Goal: Obtain resource: Download file/media

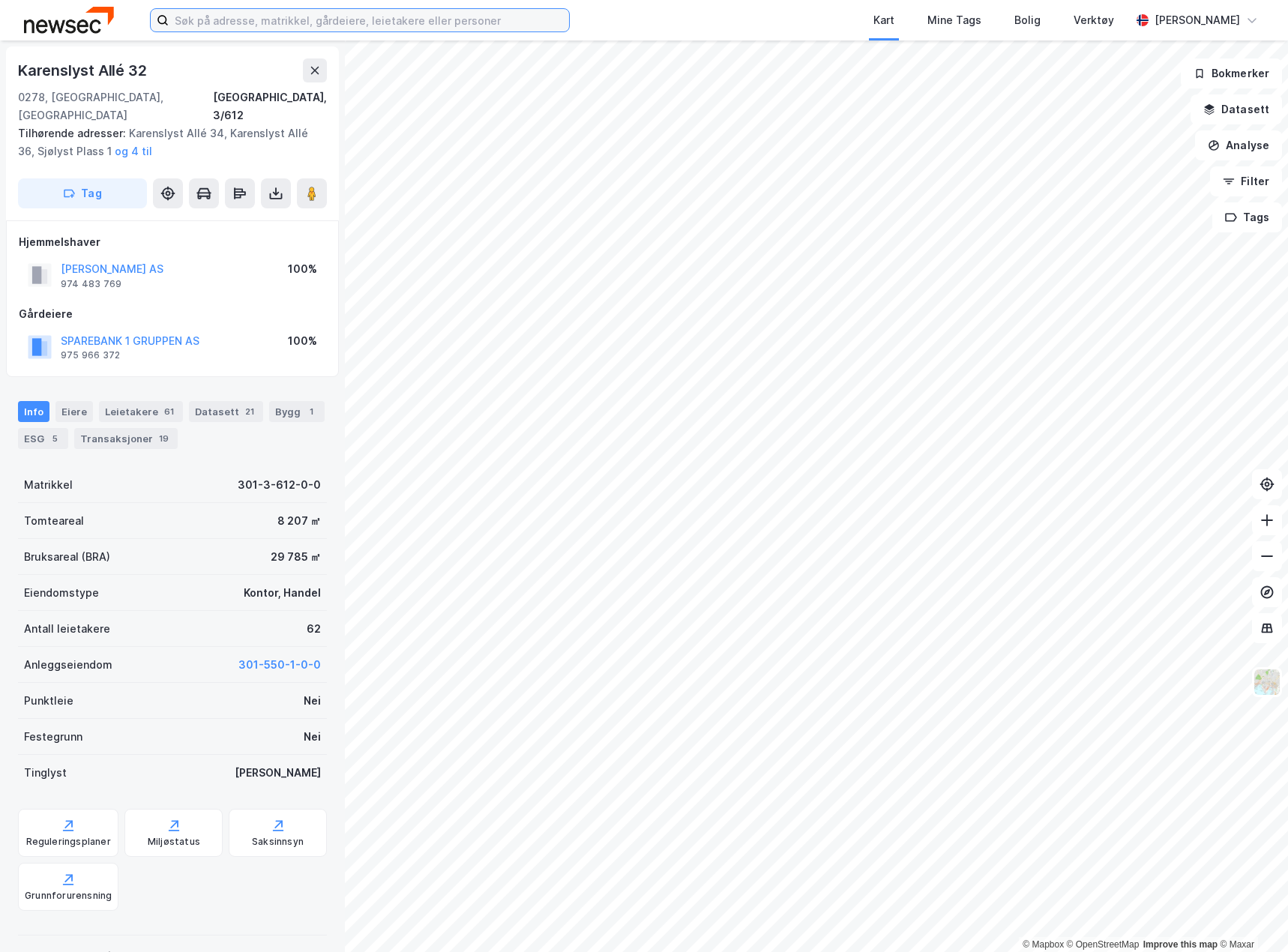
click at [280, 14] on input at bounding box center [368, 20] width 400 height 23
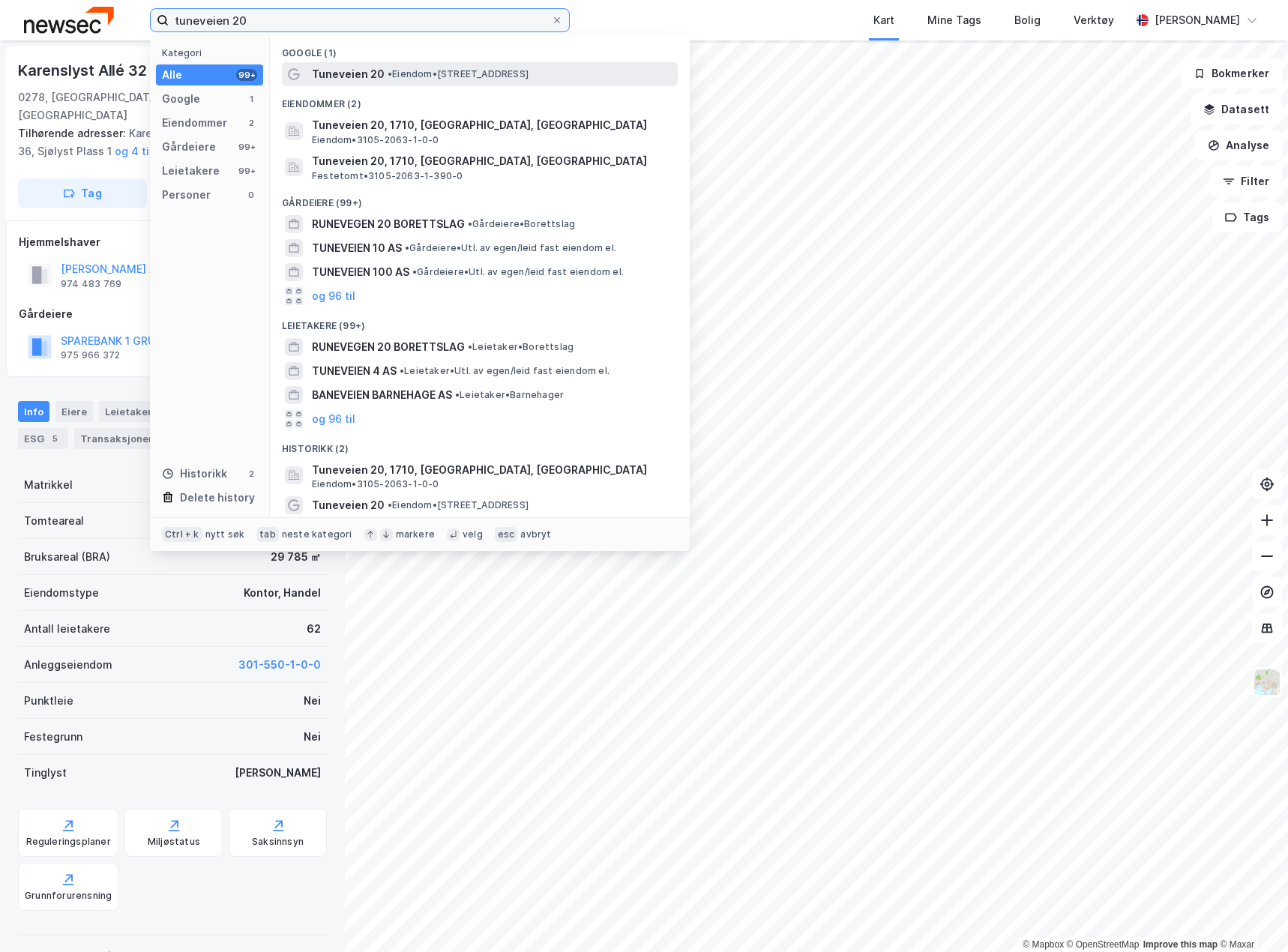
type input "tuneveien 20"
click at [366, 79] on span "Tuneveien 20" at bounding box center [348, 74] width 73 height 18
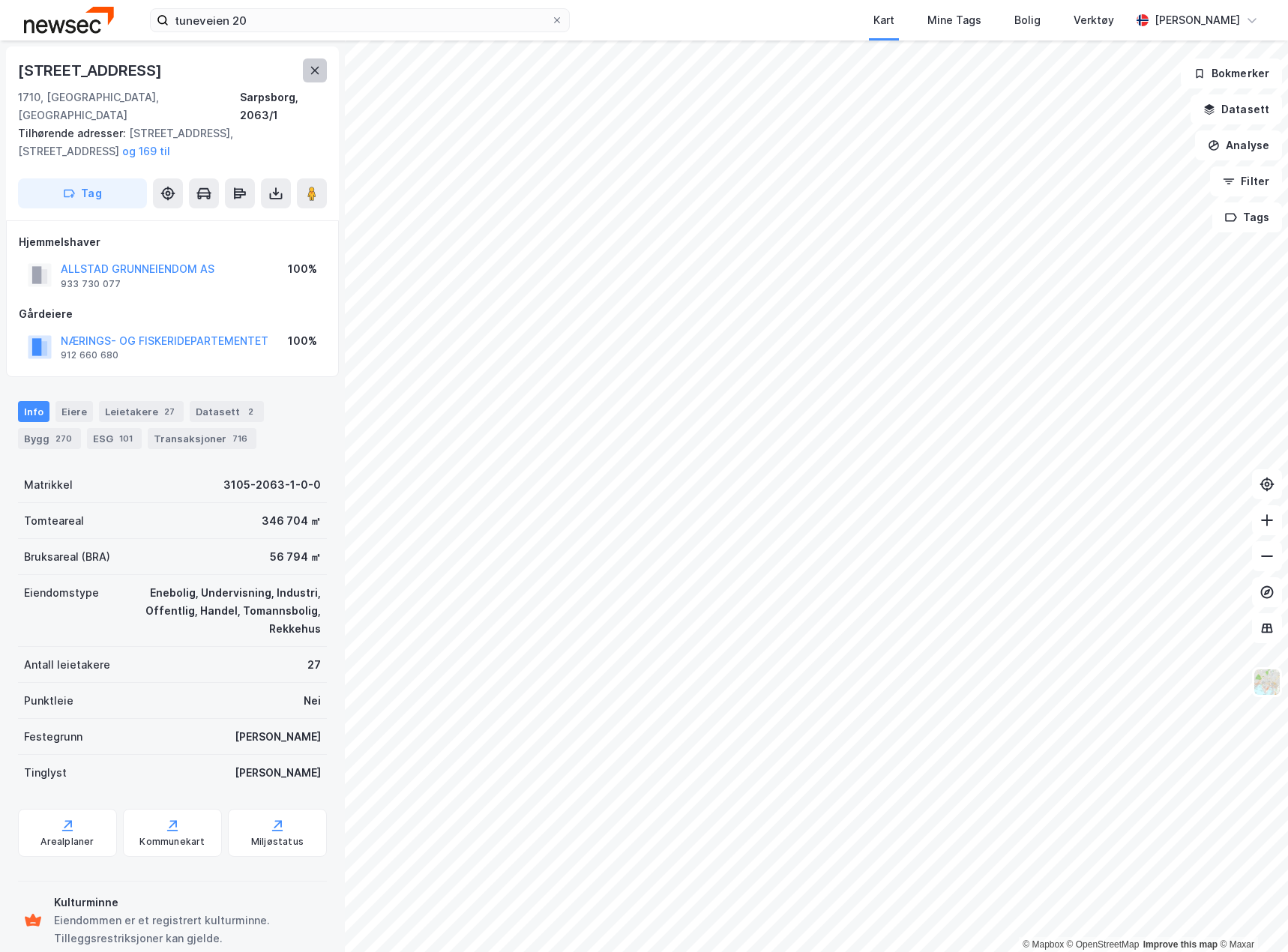
click at [323, 68] on button at bounding box center [315, 70] width 24 height 24
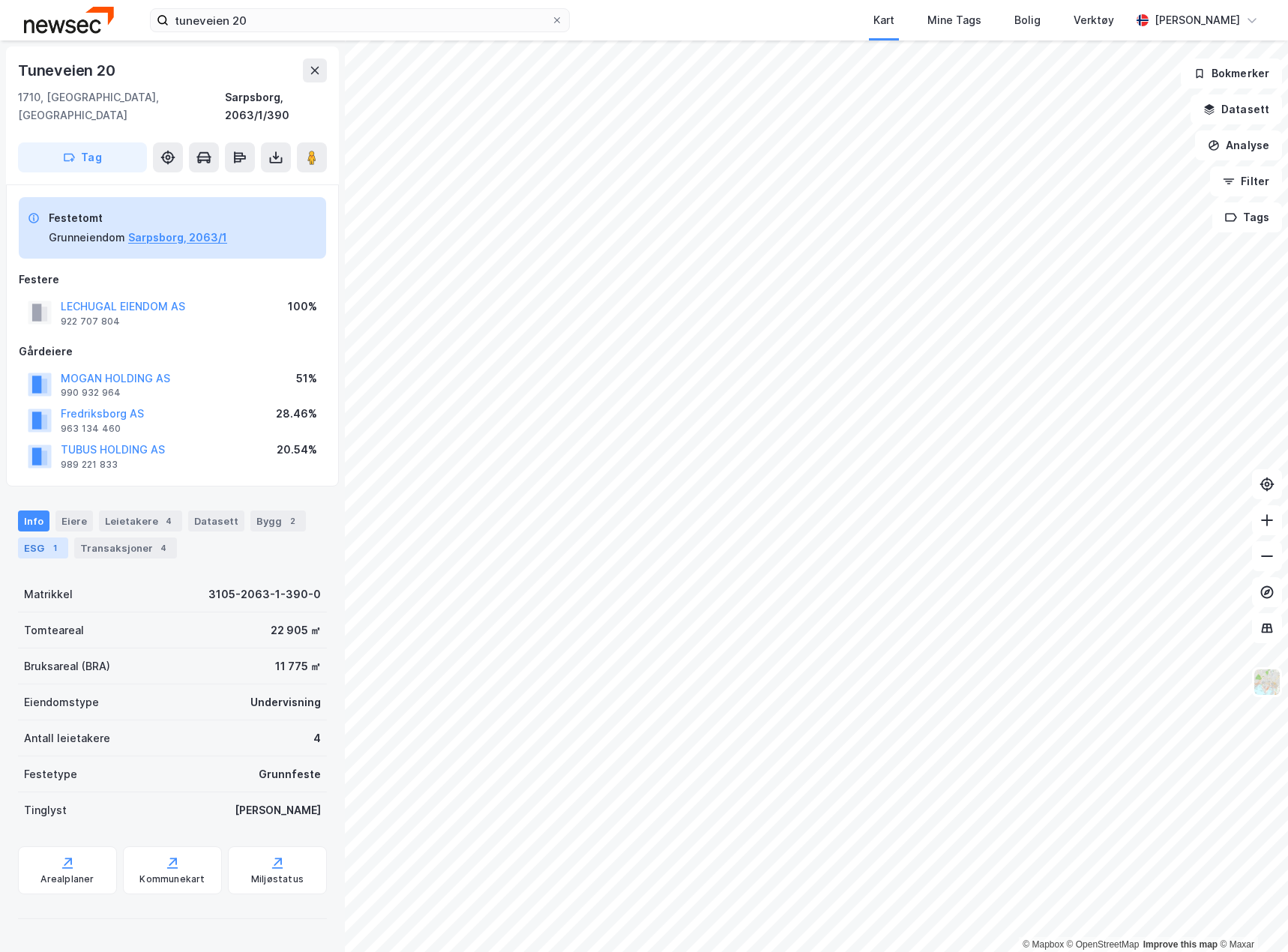
click at [35, 538] on div "ESG 1" at bounding box center [42, 548] width 50 height 21
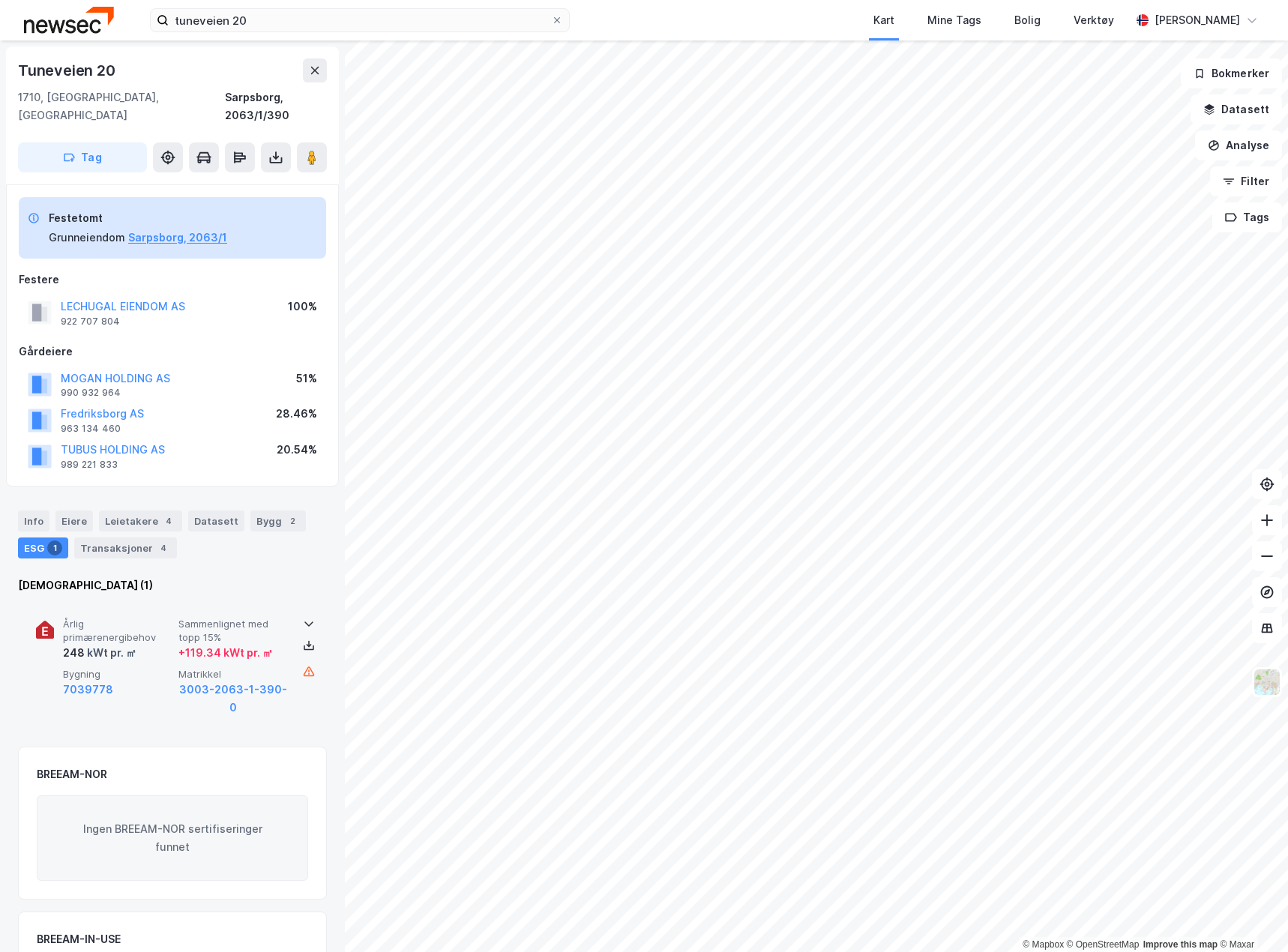
click at [156, 617] on span "Årlig primærenergibehov" at bounding box center [117, 630] width 109 height 26
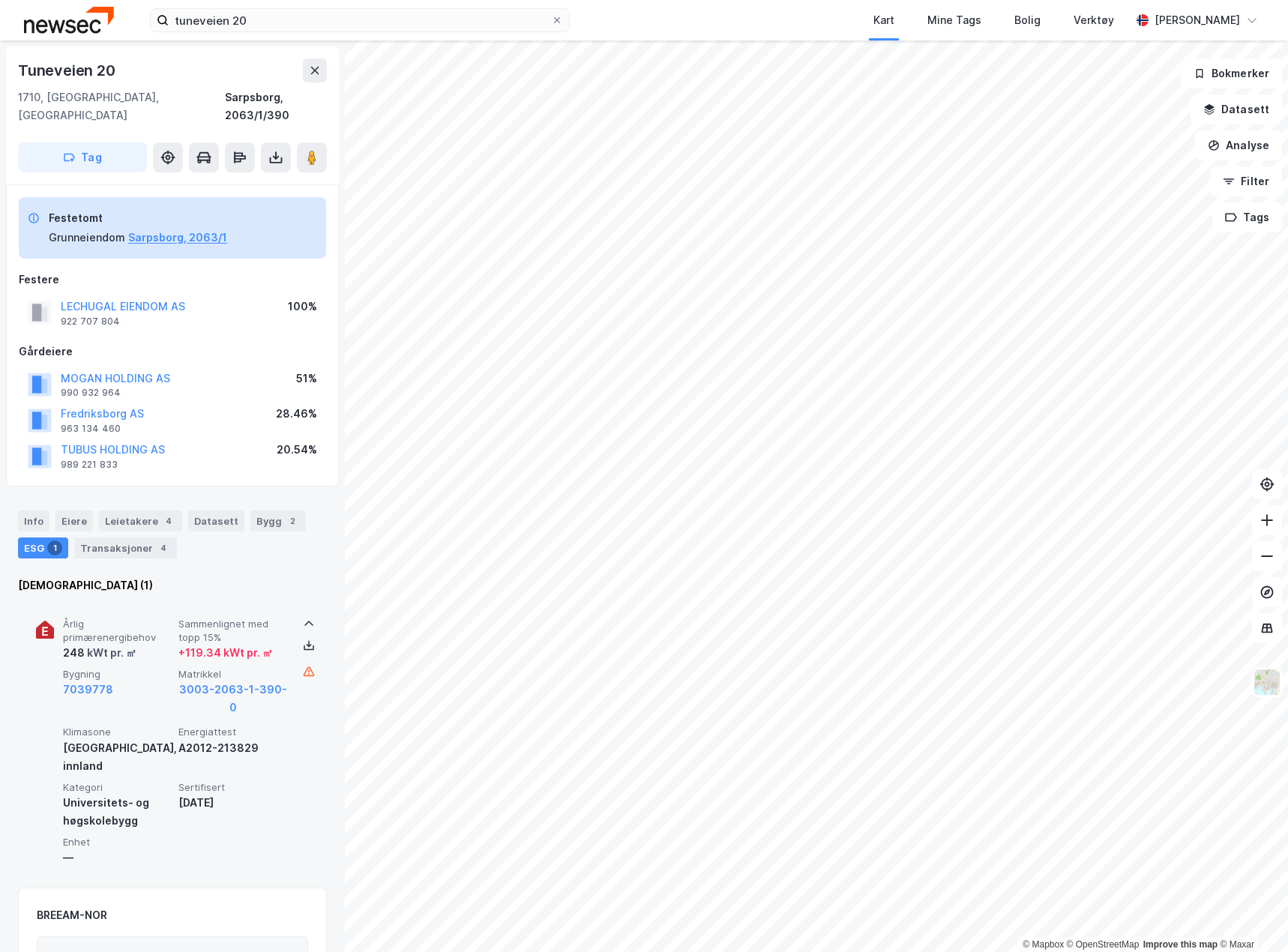
click at [156, 617] on span "Årlig primærenergibehov" at bounding box center [117, 630] width 109 height 26
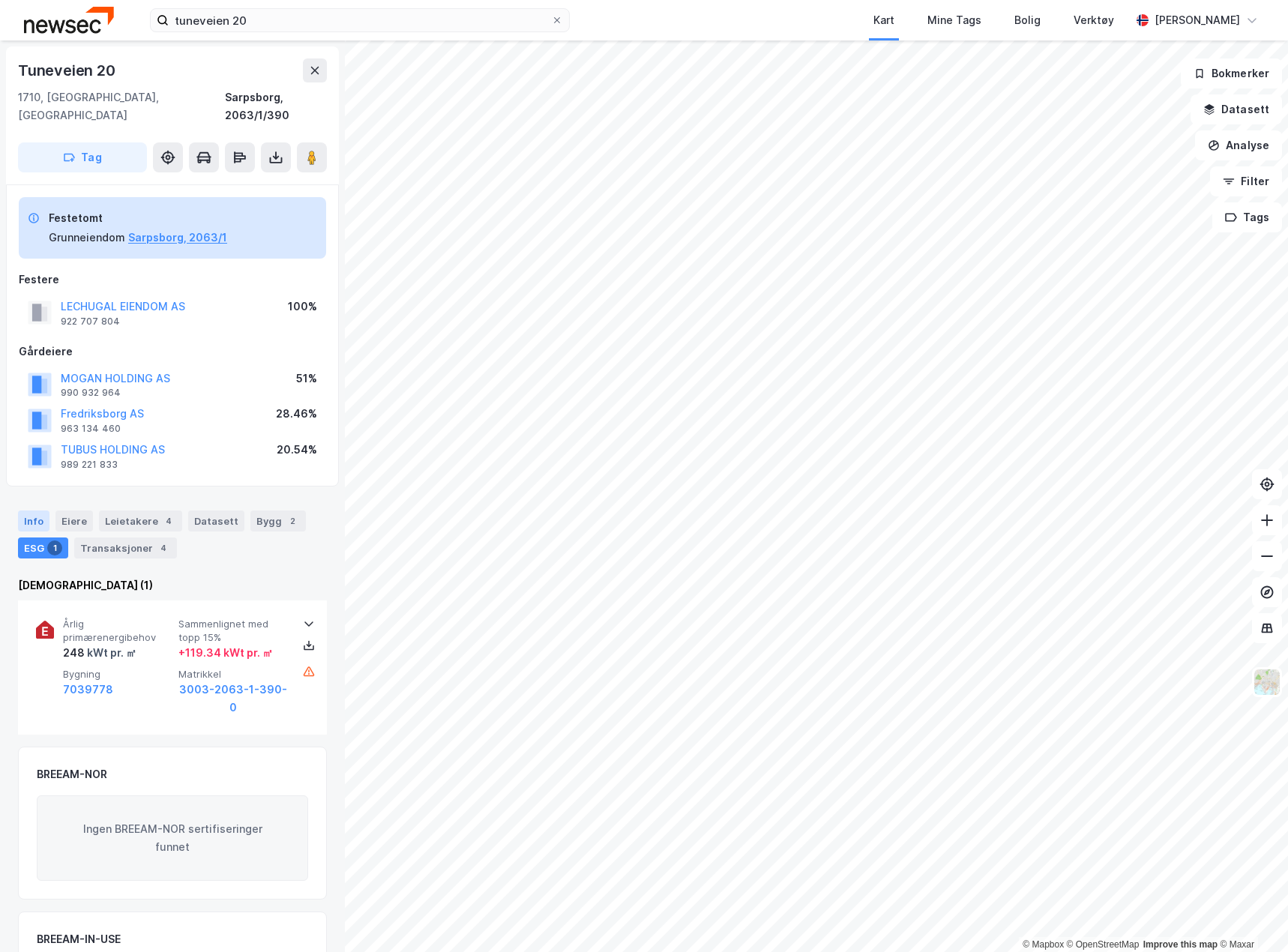
click at [37, 511] on div "Info" at bounding box center [33, 521] width 31 height 21
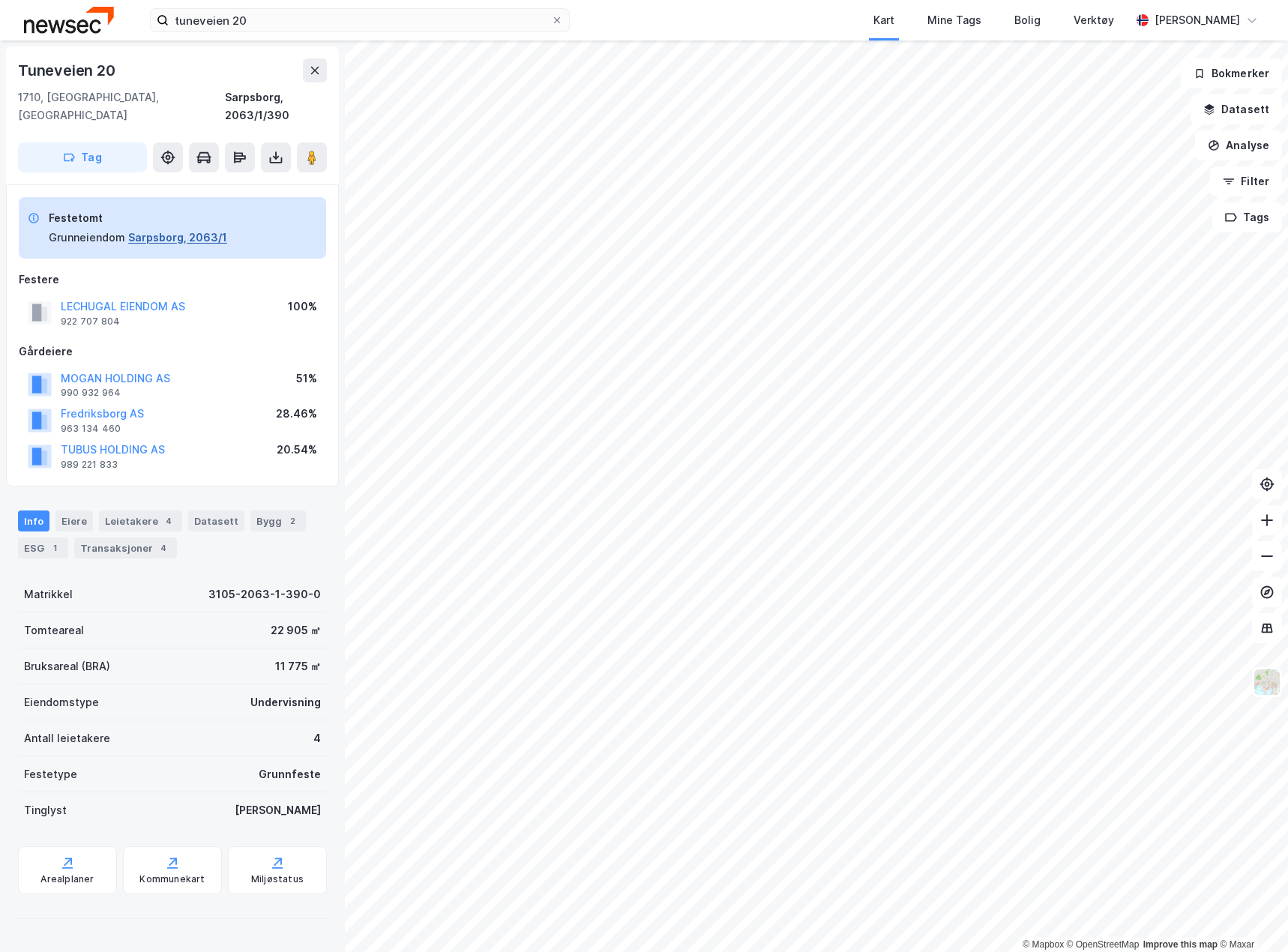
click at [188, 228] on button "Sarpsborg, 2063/1" at bounding box center [178, 237] width 99 height 18
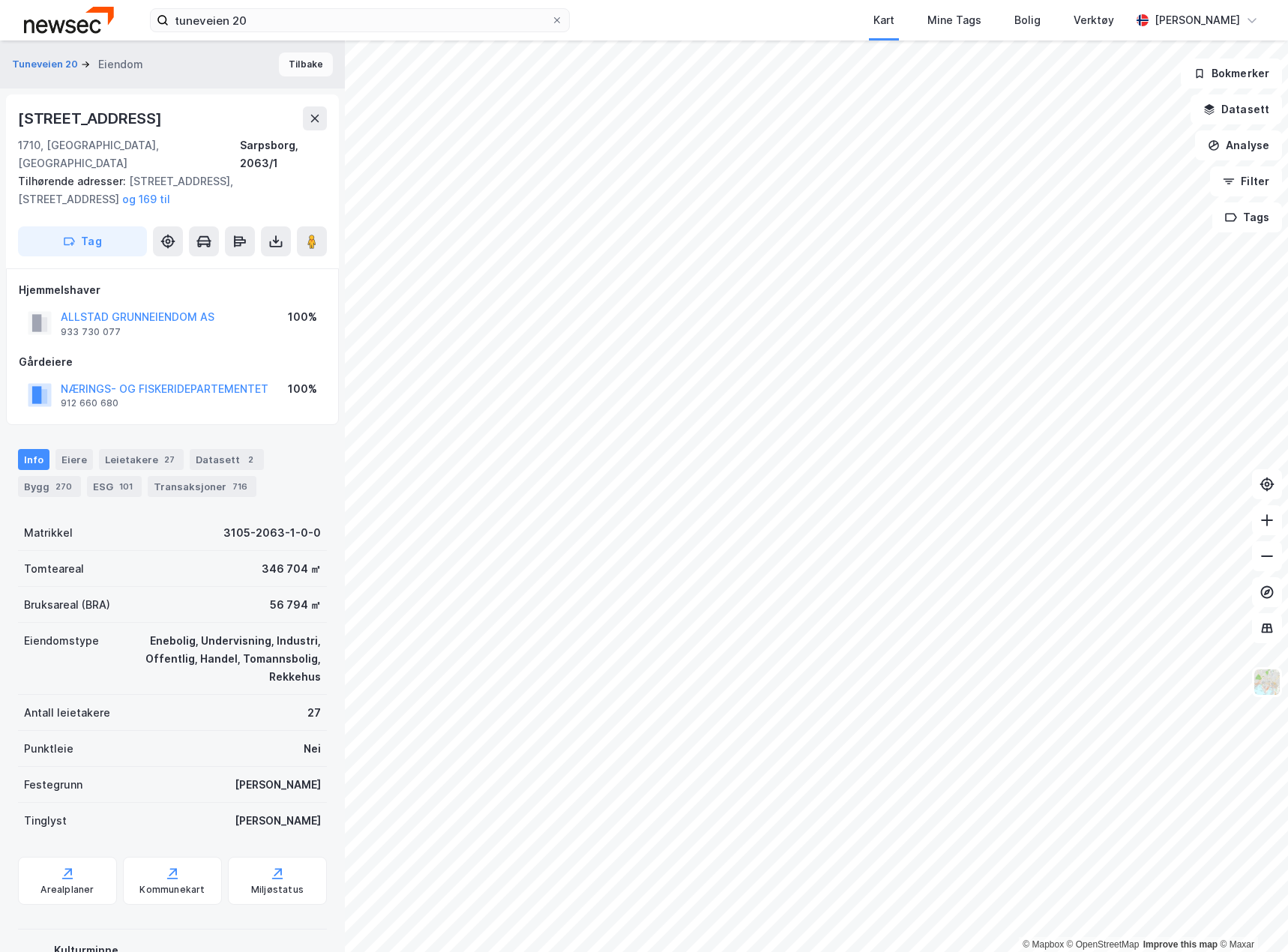
click at [285, 68] on button "Tilbake" at bounding box center [306, 64] width 54 height 24
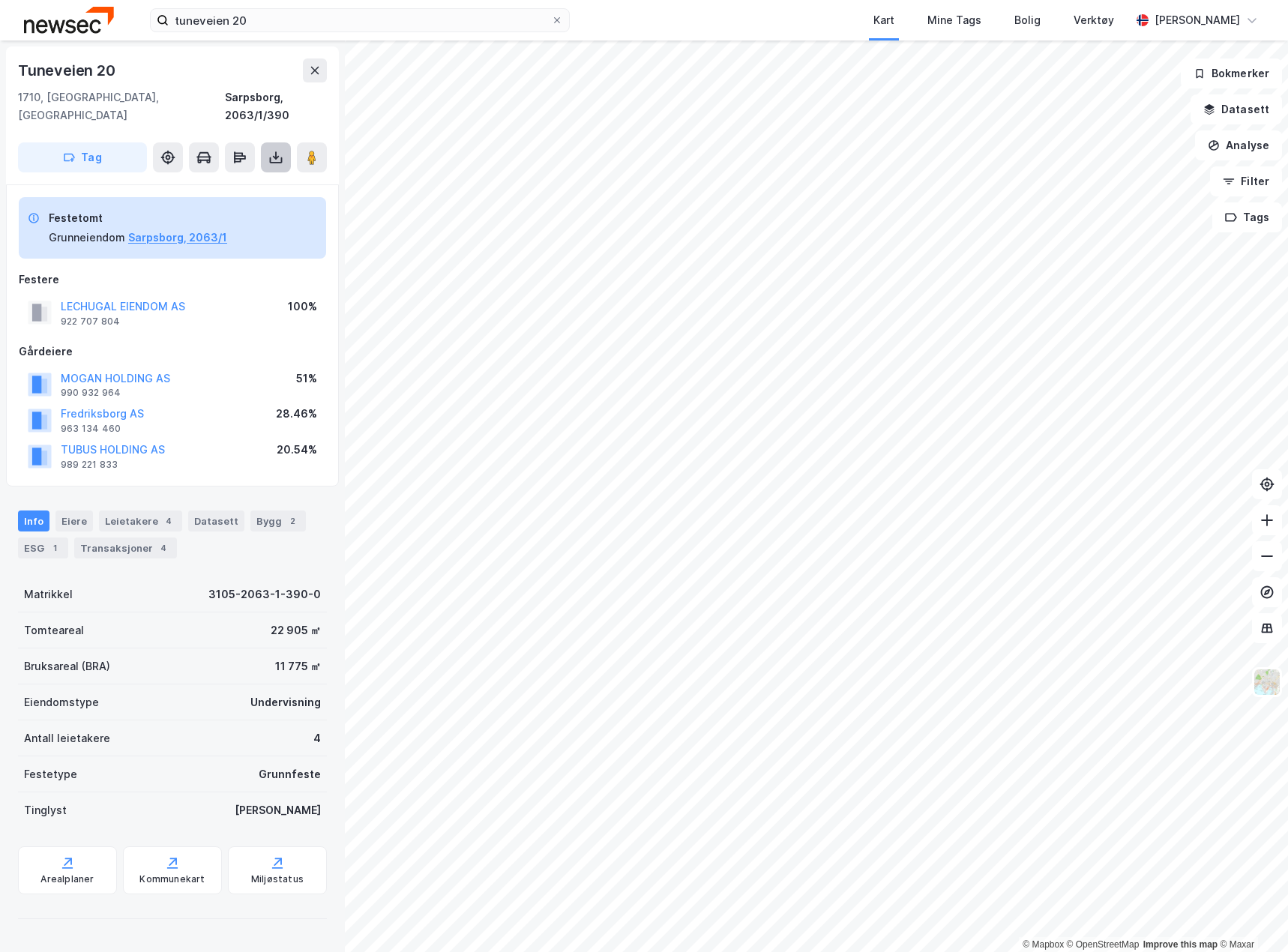
click at [271, 157] on icon at bounding box center [276, 160] width 13 height 6
click at [241, 179] on div "Last ned grunnbok" at bounding box center [211, 187] width 160 height 24
